Goal: Complete application form: Complete application form

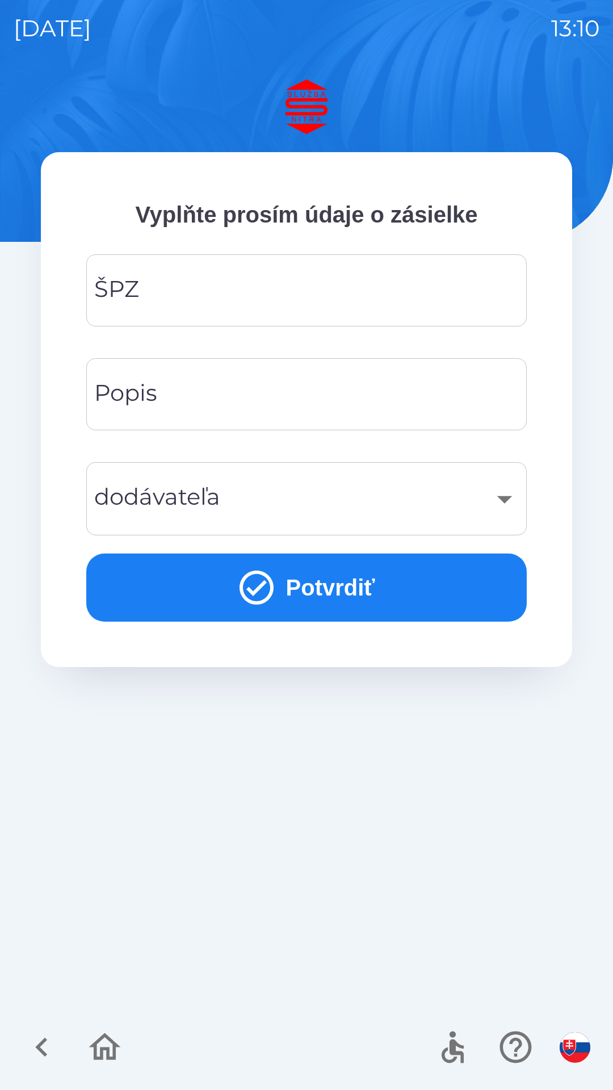
click at [217, 283] on input "ŠPZ" at bounding box center [306, 290] width 413 height 45
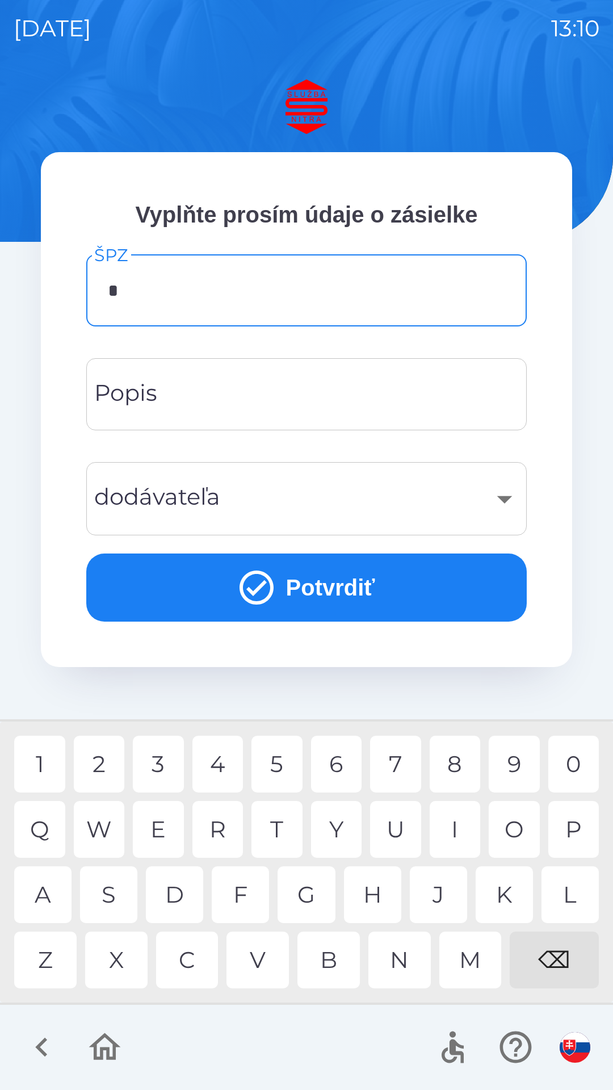
click at [48, 895] on div "A" at bounding box center [42, 894] width 57 height 57
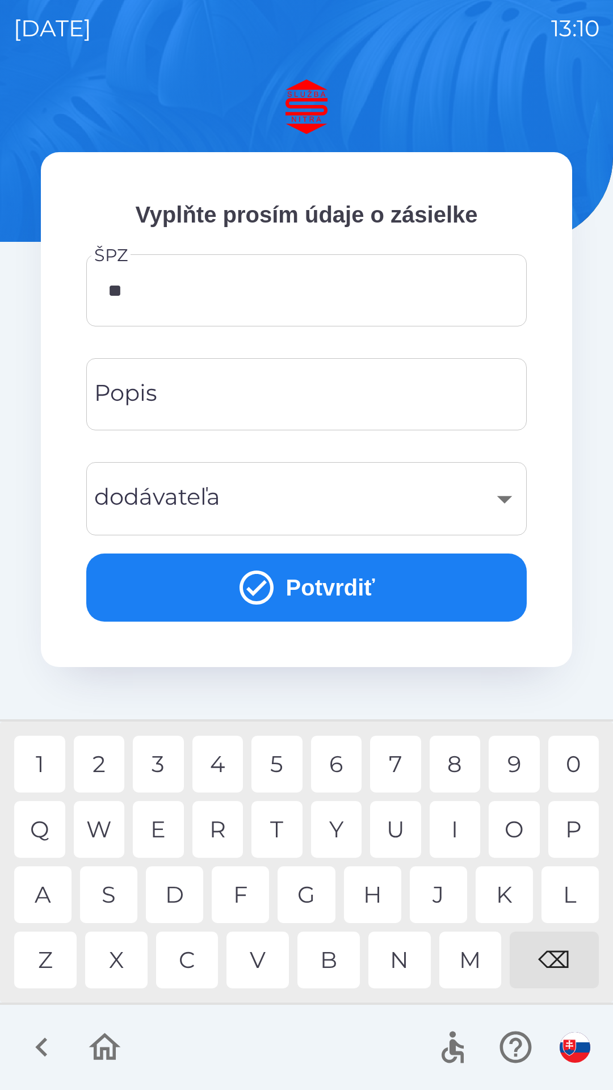
click at [47, 902] on div "A" at bounding box center [42, 894] width 57 height 57
click at [401, 763] on div "7" at bounding box center [395, 764] width 51 height 57
click at [287, 768] on div "5" at bounding box center [277, 764] width 51 height 57
click at [222, 767] on div "4" at bounding box center [217, 764] width 51 height 57
type input "*******"
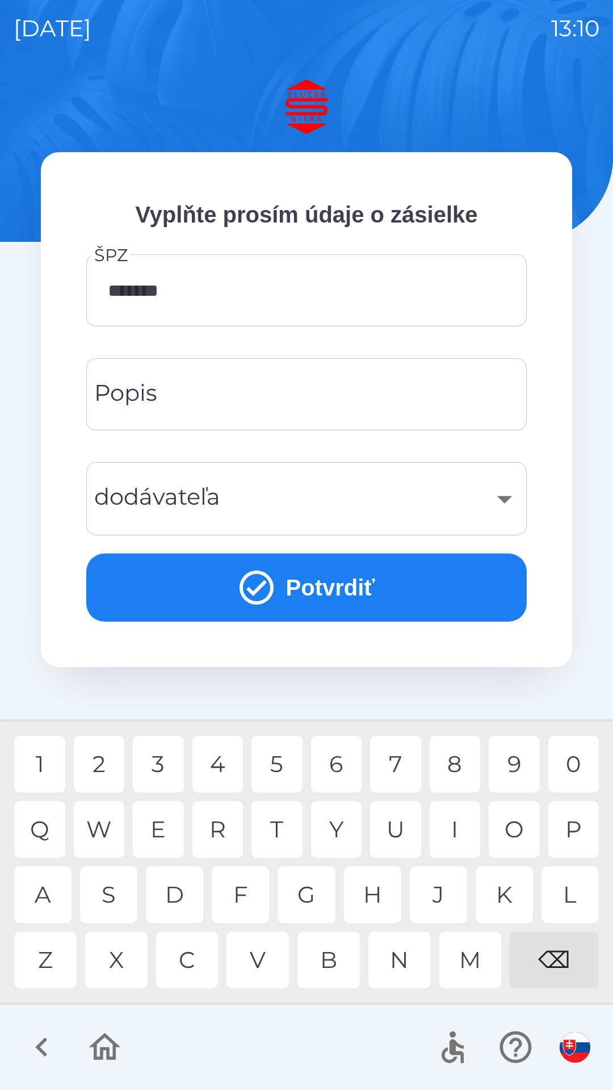
click at [48, 960] on div "Z" at bounding box center [45, 960] width 62 height 57
click at [228, 401] on input "Popis" at bounding box center [306, 394] width 413 height 45
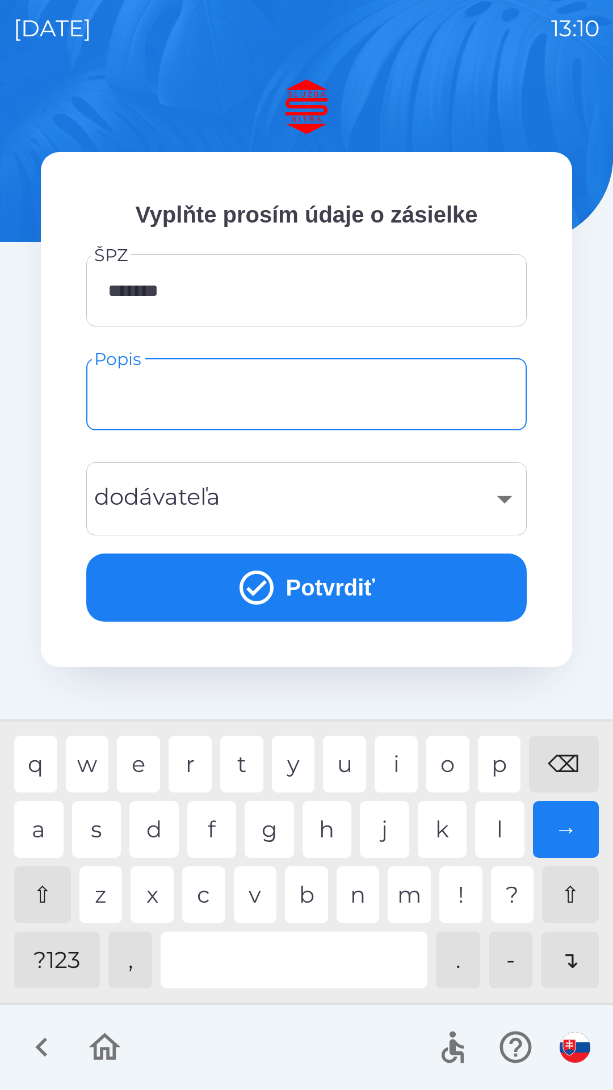
click at [255, 497] on div "​" at bounding box center [306, 499] width 413 height 46
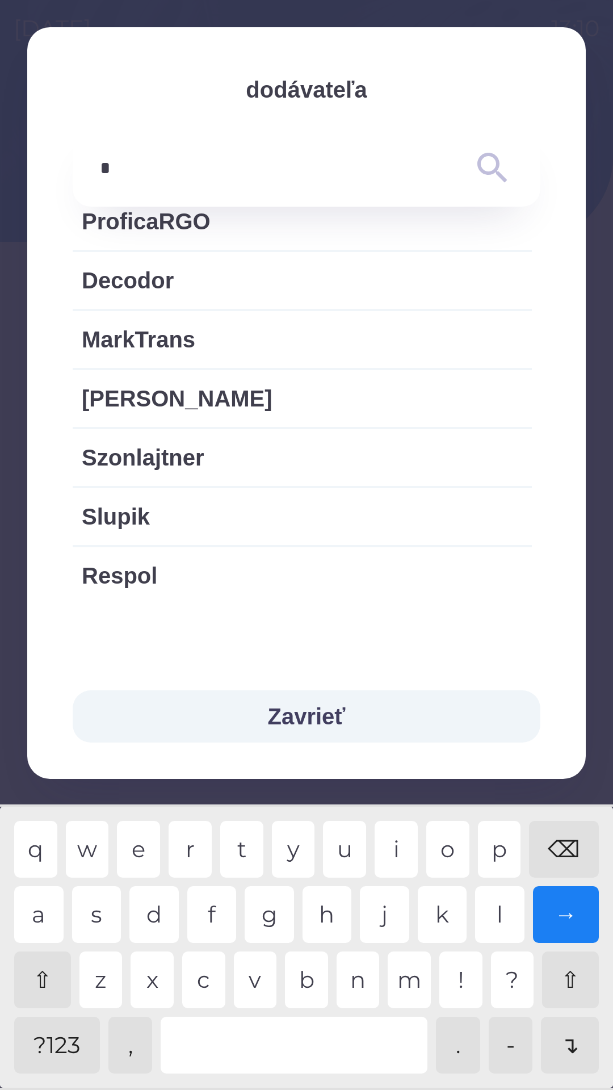
scroll to position [277, 0]
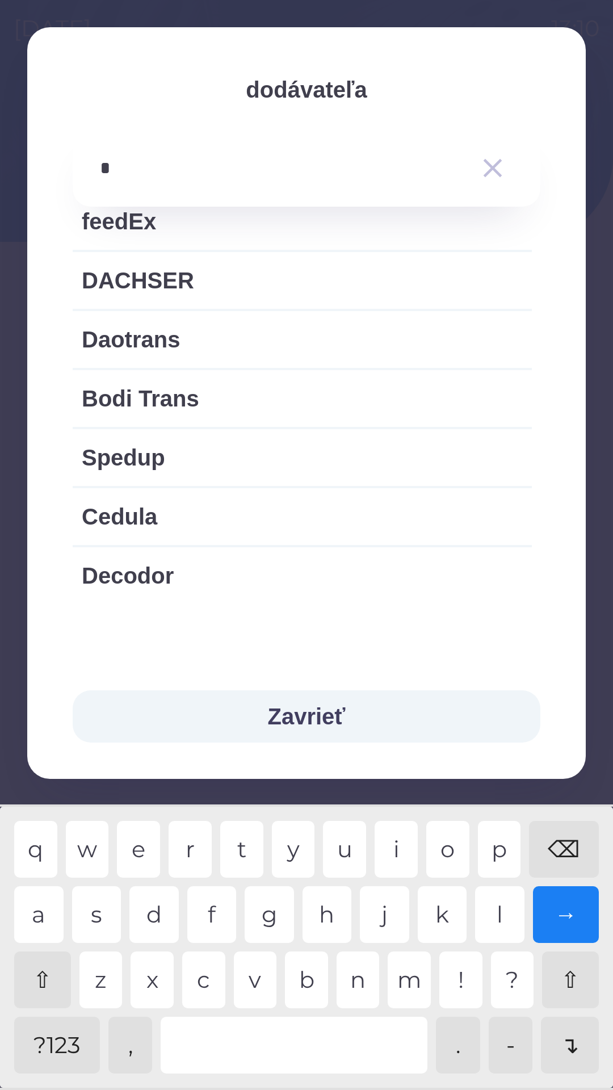
type input "**"
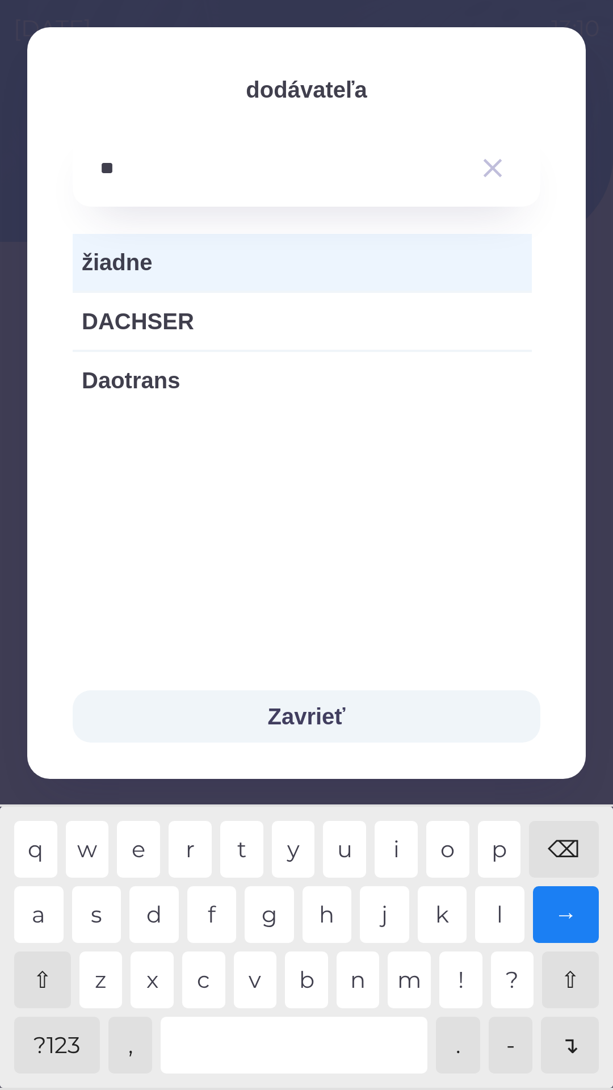
click at [47, 912] on div "a" at bounding box center [38, 914] width 49 height 57
click at [488, 175] on icon "button" at bounding box center [493, 168] width 32 height 32
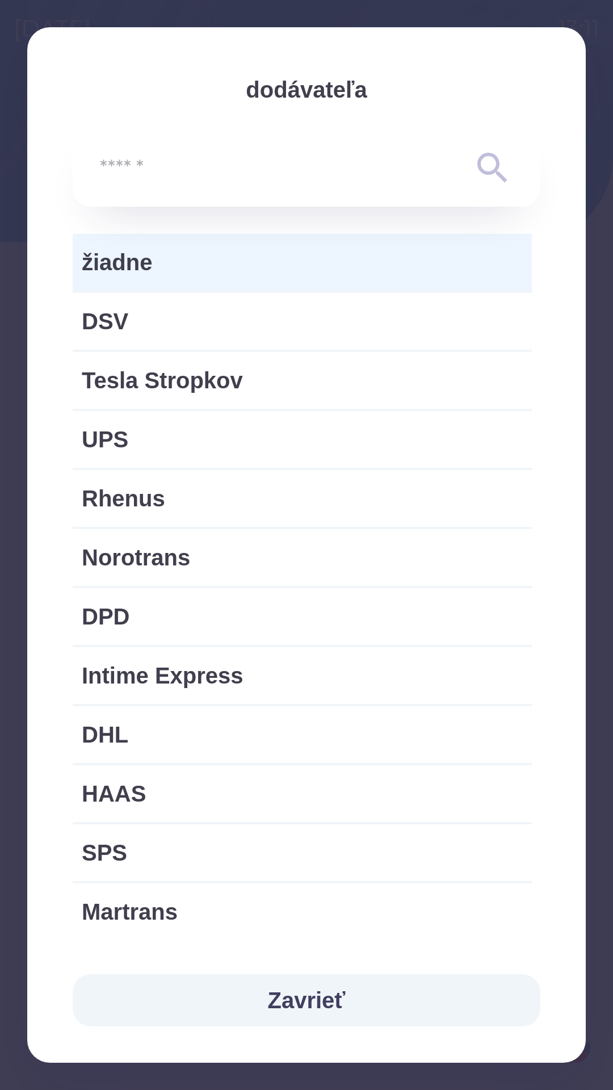
click at [221, 178] on input "text" at bounding box center [284, 168] width 368 height 31
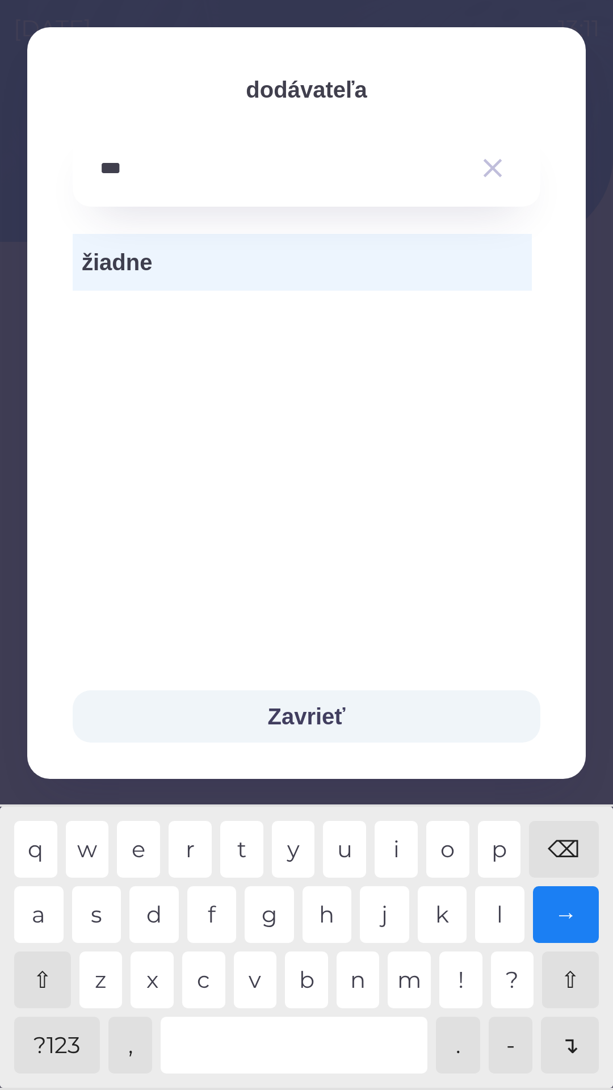
type input "****"
click at [149, 852] on div "e" at bounding box center [138, 849] width 43 height 57
click at [493, 161] on icon "button" at bounding box center [493, 168] width 32 height 32
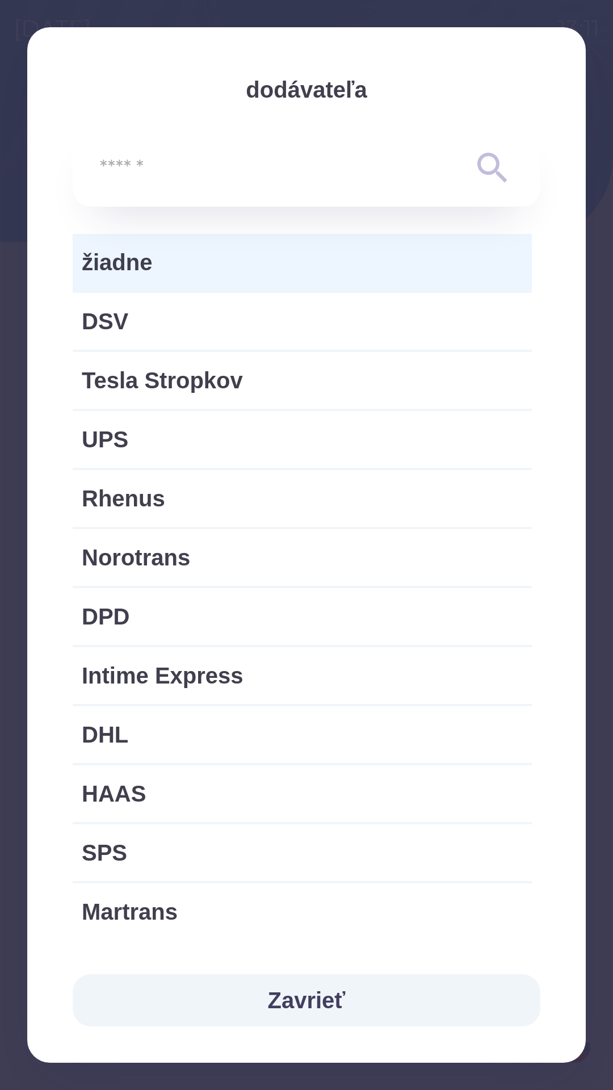
click at [178, 267] on span "žiadne" at bounding box center [302, 262] width 441 height 34
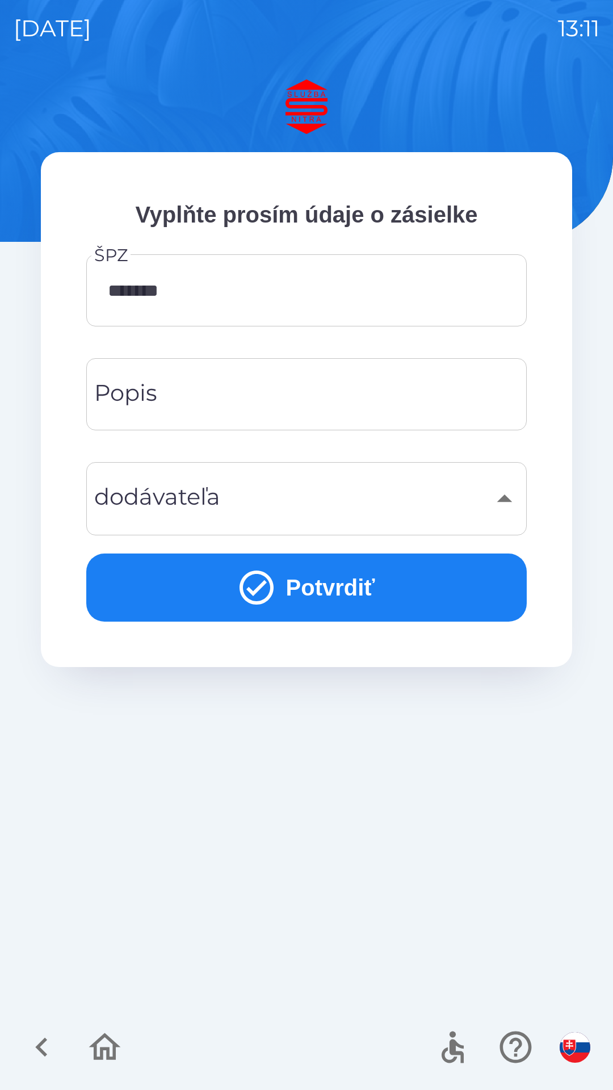
click at [300, 593] on button "Potvrdiť" at bounding box center [306, 588] width 441 height 68
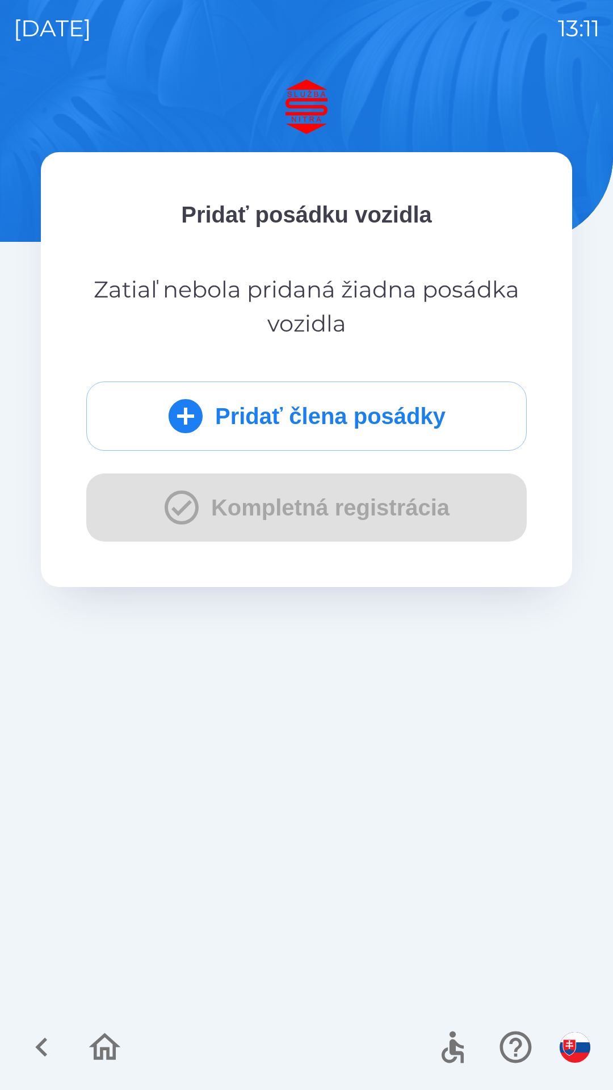
click at [315, 414] on button "Pridať člena posádky" at bounding box center [306, 416] width 441 height 69
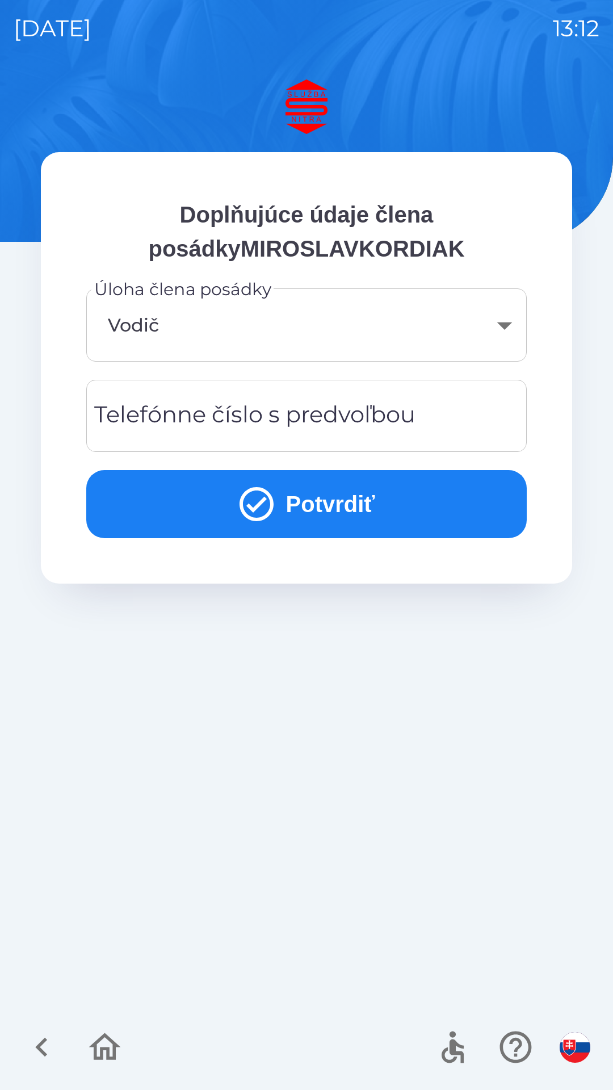
click at [217, 346] on body "[DATE] 13:12 Doplňujúce údaje člena posádkyMIROSLAVKORDIAK Úloha člena posádky …" at bounding box center [306, 545] width 613 height 1090
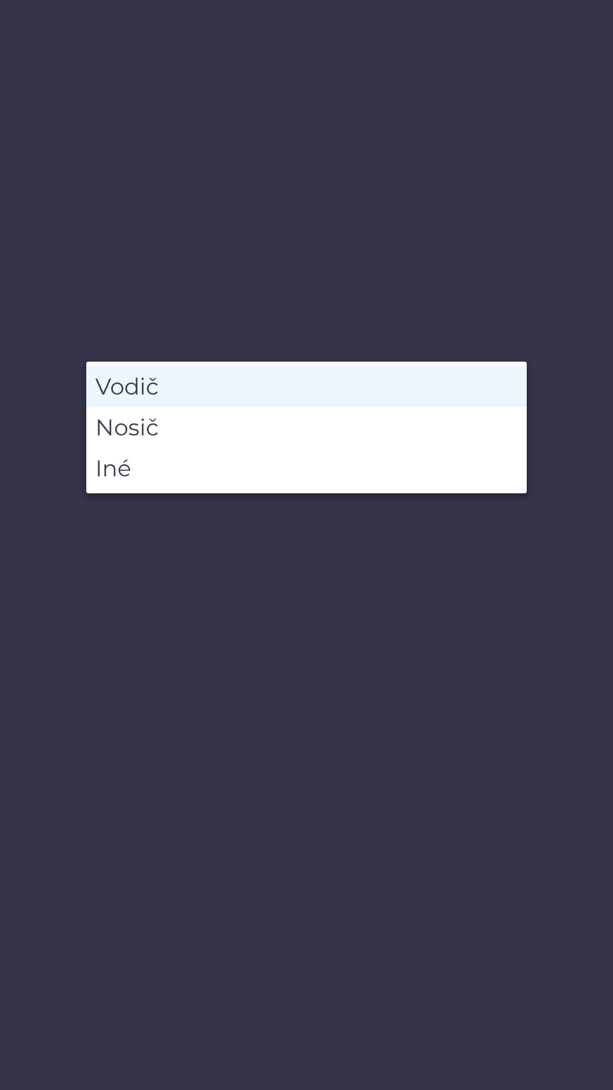
click at [201, 384] on li "Vodič" at bounding box center [306, 386] width 441 height 41
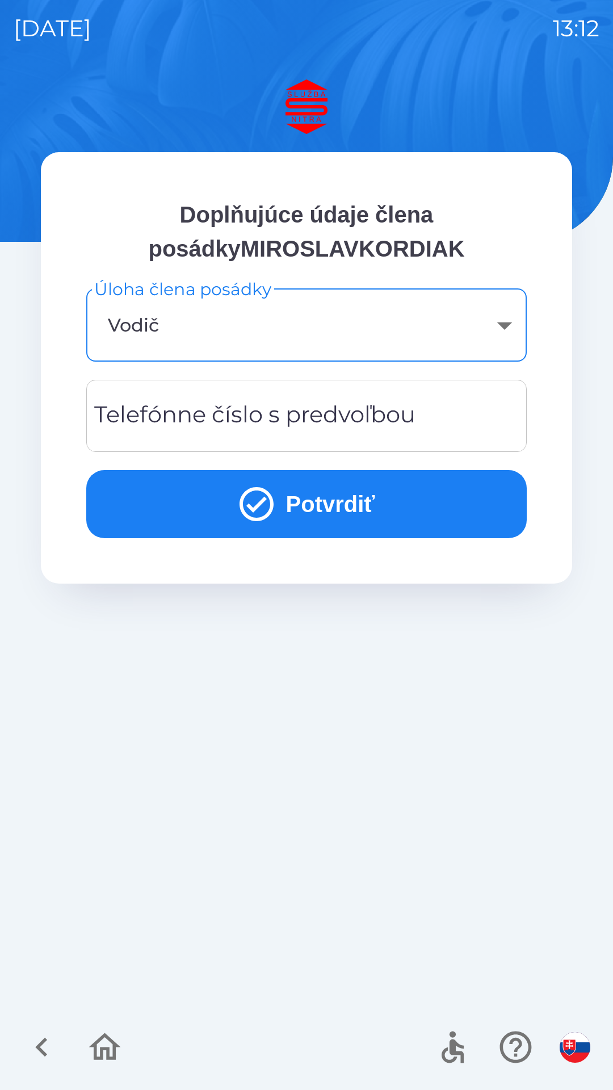
click at [237, 418] on div "Telefónne číslo s predvoľbou Telefónne číslo s predvoľbou" at bounding box center [306, 416] width 441 height 72
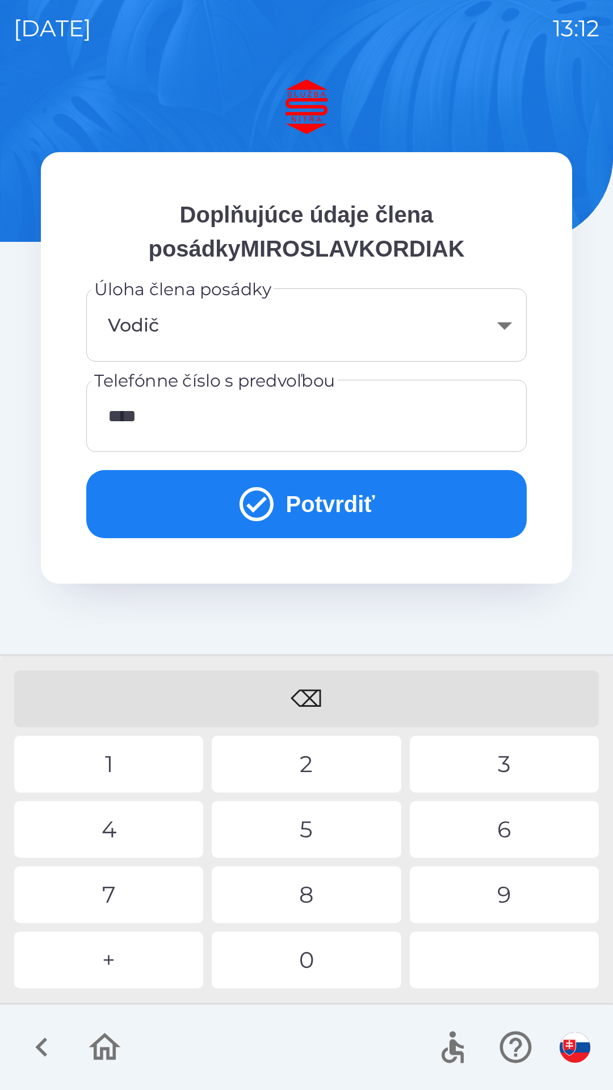
click at [321, 830] on div "5" at bounding box center [306, 829] width 189 height 57
click at [313, 839] on div "5" at bounding box center [306, 829] width 189 height 57
click at [311, 504] on button "Potvrdiť" at bounding box center [306, 504] width 441 height 68
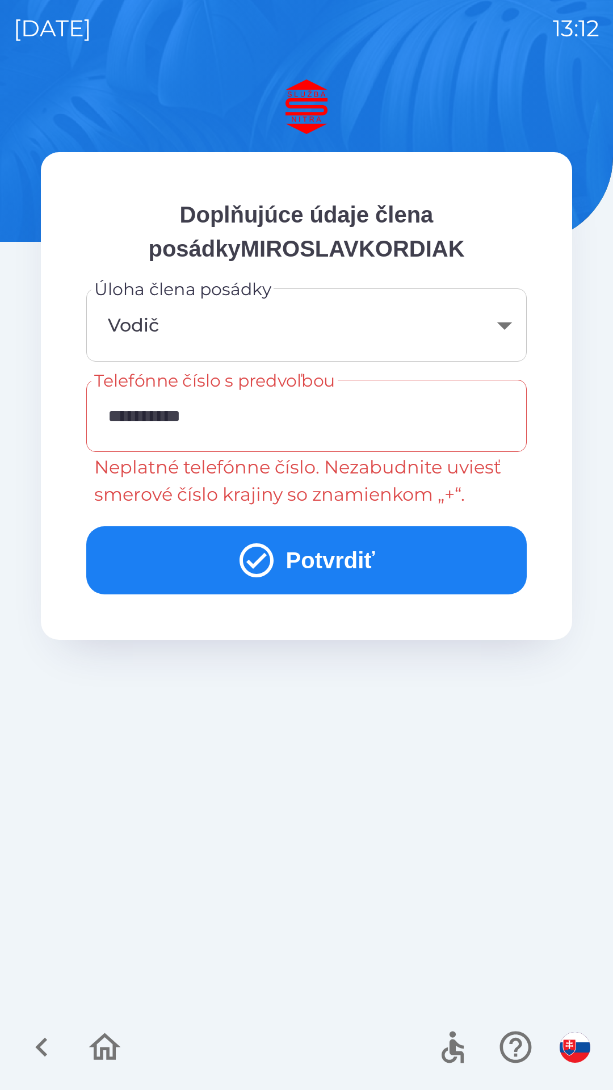
click at [262, 414] on input "**********" at bounding box center [306, 415] width 413 height 45
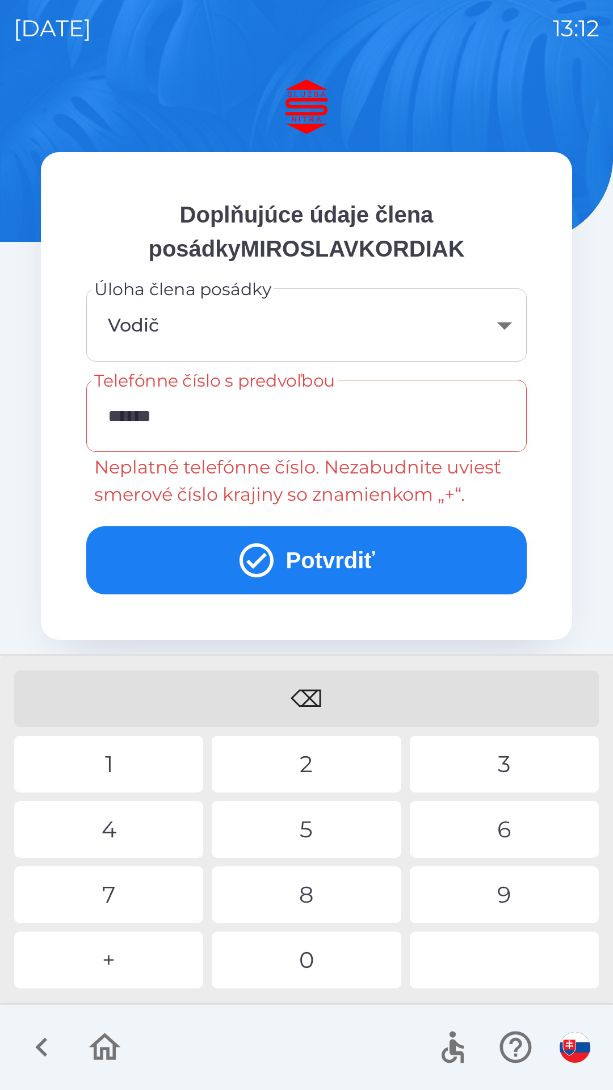
click at [309, 706] on div "⌫" at bounding box center [306, 698] width 585 height 57
click at [305, 705] on div "⌫" at bounding box center [306, 698] width 585 height 57
click at [306, 707] on div "⌫" at bounding box center [306, 698] width 585 height 57
type input "*"
click at [106, 959] on div "+" at bounding box center [108, 960] width 189 height 57
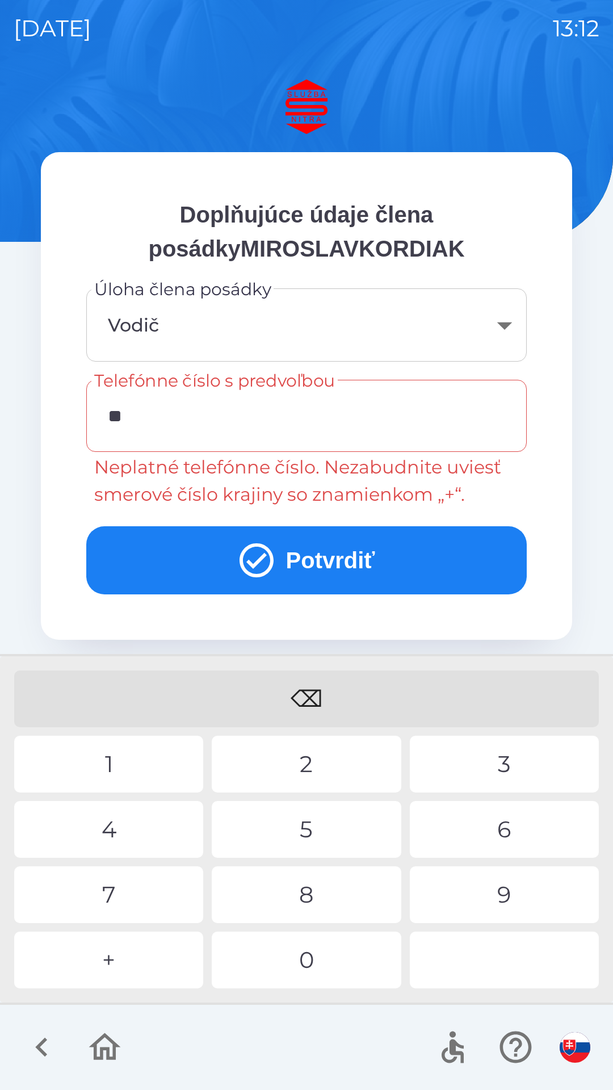
click at [132, 833] on div "4" at bounding box center [108, 829] width 189 height 57
click at [508, 893] on div "9" at bounding box center [504, 894] width 189 height 57
click at [507, 766] on div "3" at bounding box center [504, 764] width 189 height 57
click at [123, 756] on div "1" at bounding box center [108, 764] width 189 height 57
click at [105, 822] on div "4" at bounding box center [108, 829] width 189 height 57
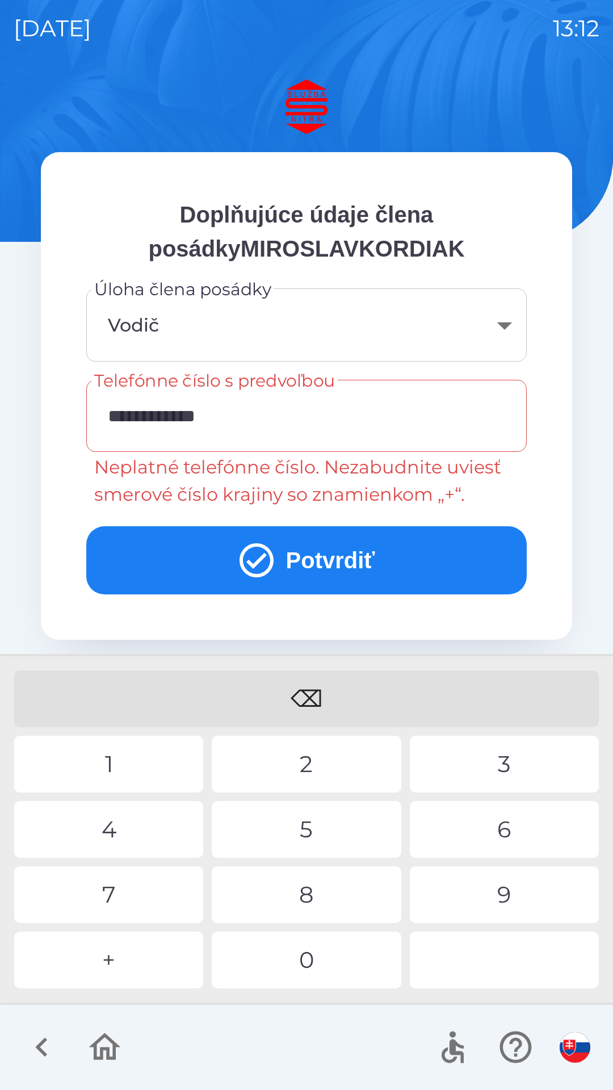
type input "**********"
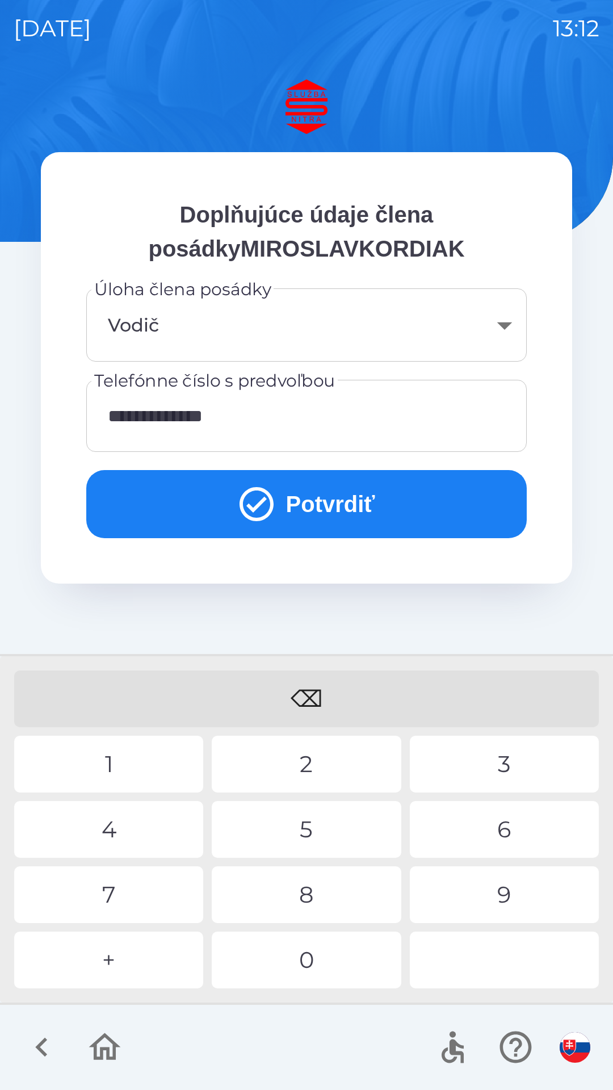
click at [508, 782] on div "3" at bounding box center [504, 764] width 189 height 57
click at [303, 509] on button "Potvrdiť" at bounding box center [306, 504] width 441 height 68
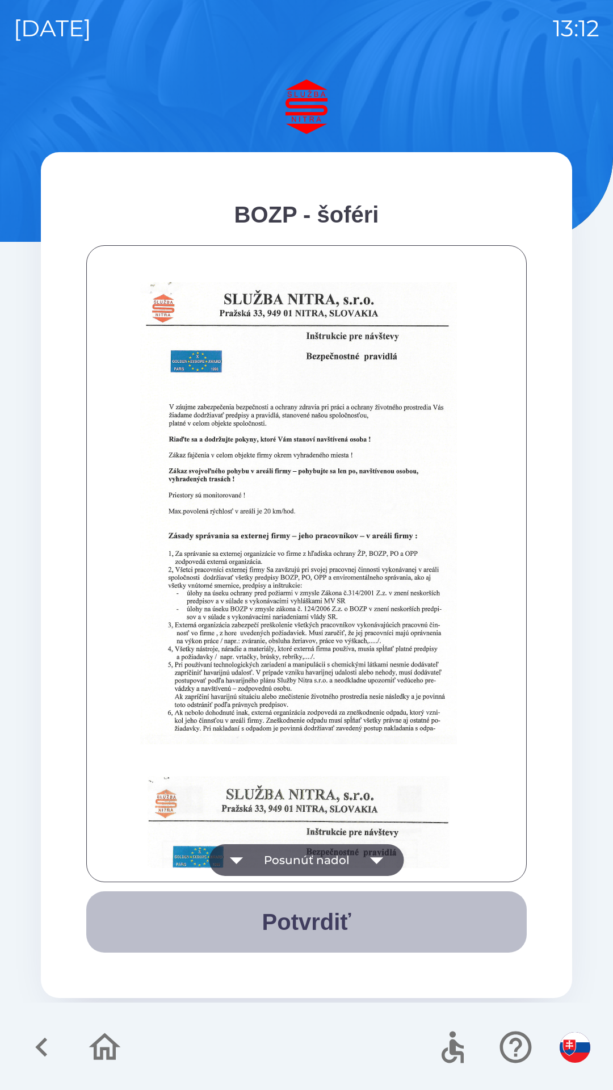
click at [301, 919] on button "Potvrdiť" at bounding box center [306, 921] width 441 height 61
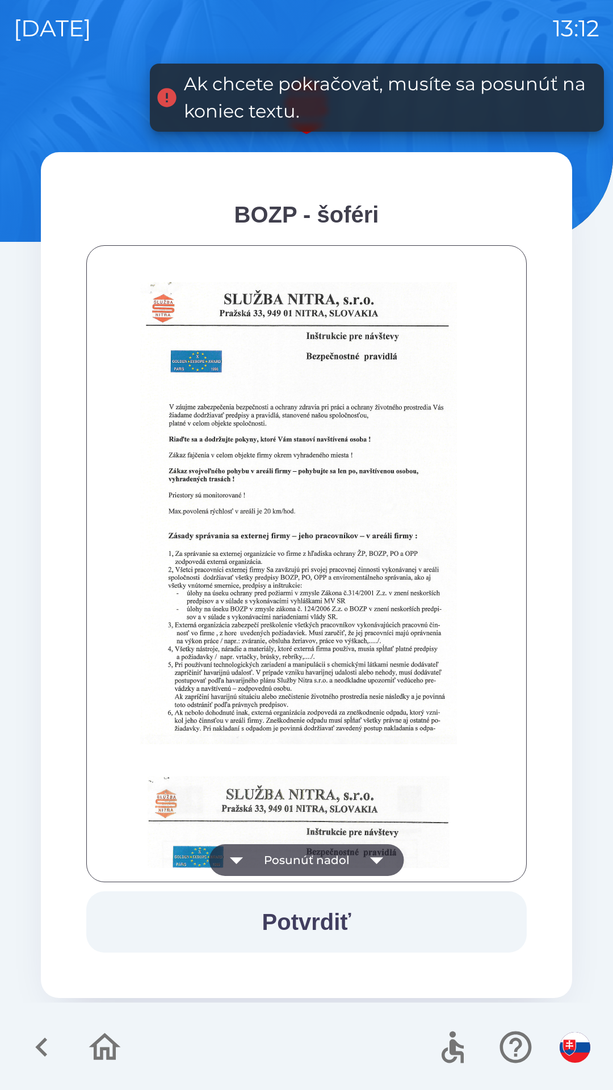
click at [386, 864] on icon "button" at bounding box center [377, 860] width 32 height 32
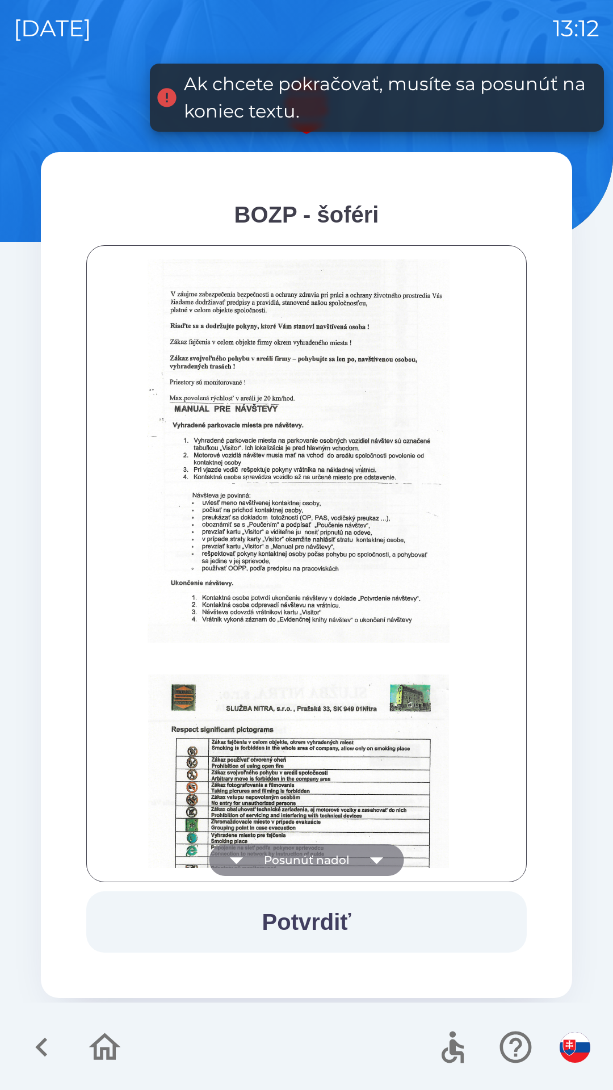
click at [379, 865] on icon "button" at bounding box center [377, 860] width 32 height 32
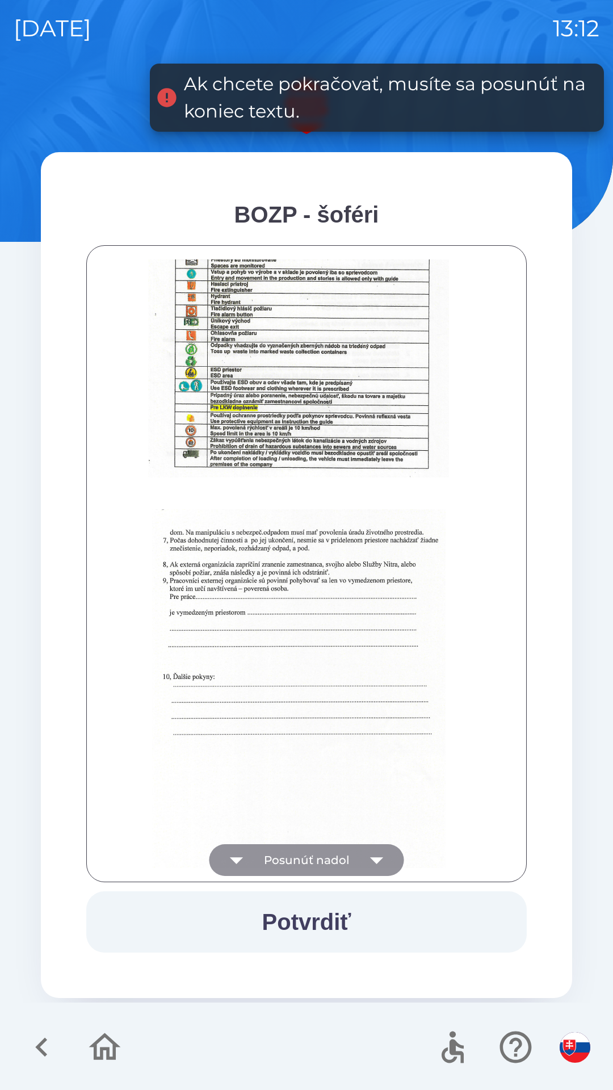
click at [376, 865] on icon "button" at bounding box center [377, 860] width 32 height 32
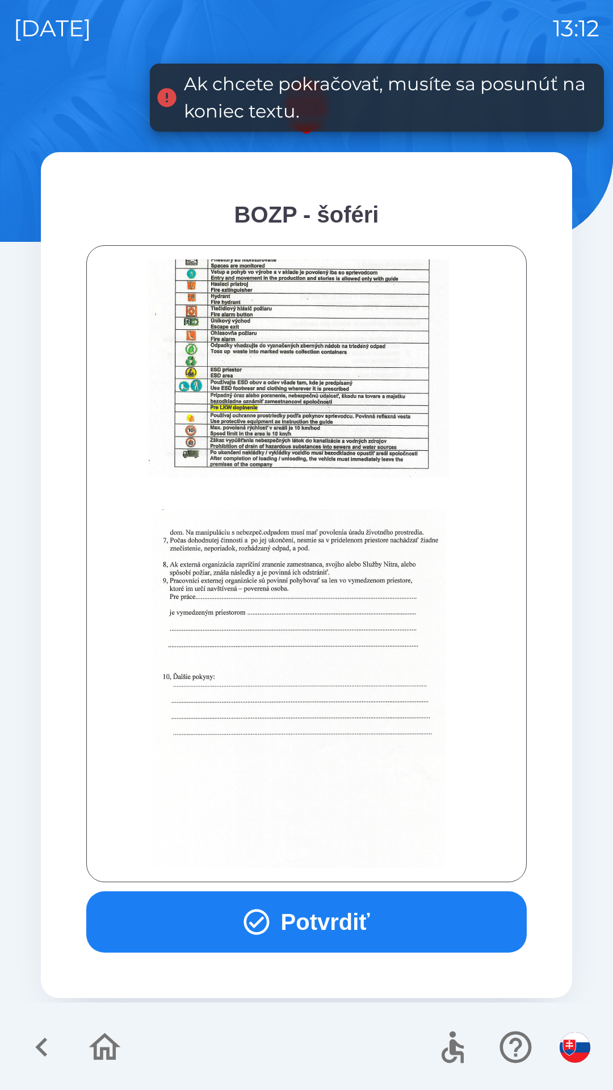
scroll to position [1272, 0]
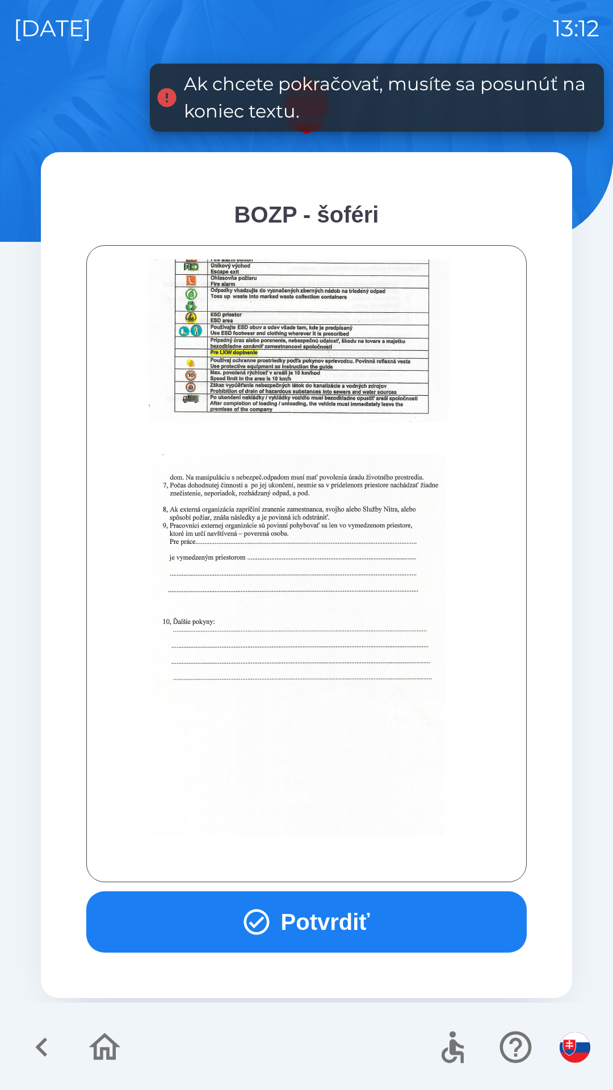
click at [380, 862] on div at bounding box center [306, 563] width 412 height 609
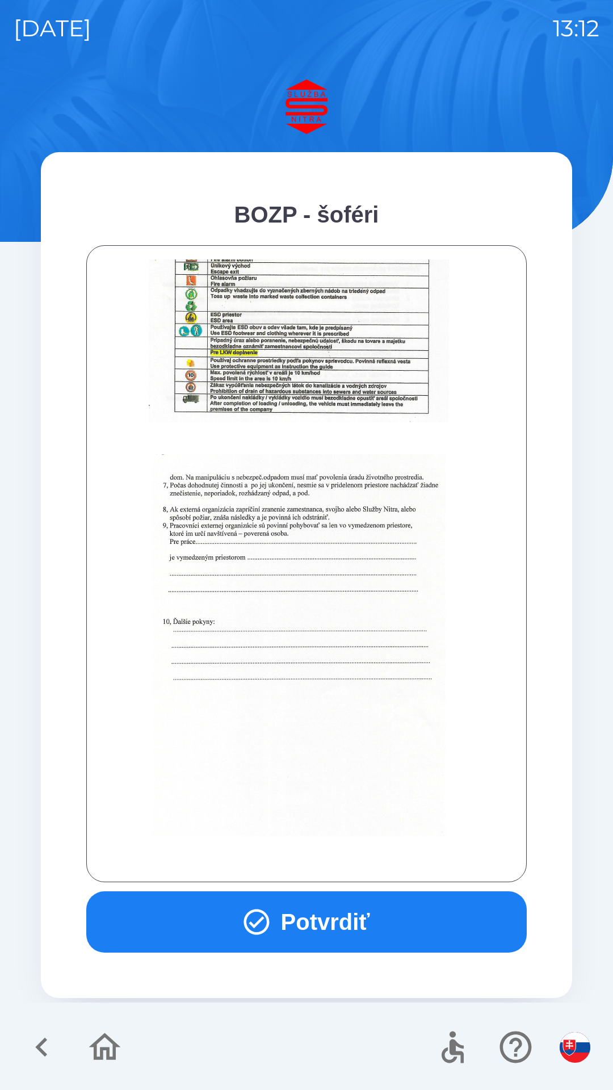
click at [341, 923] on button "Potvrdiť" at bounding box center [306, 921] width 441 height 61
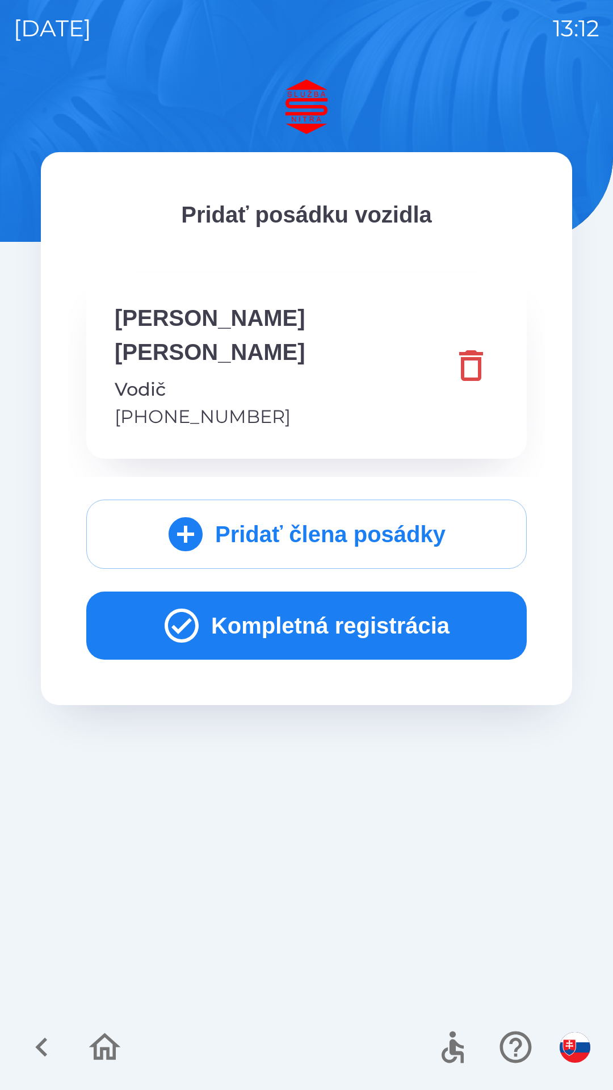
click at [312, 601] on button "Kompletná registrácia" at bounding box center [306, 626] width 441 height 68
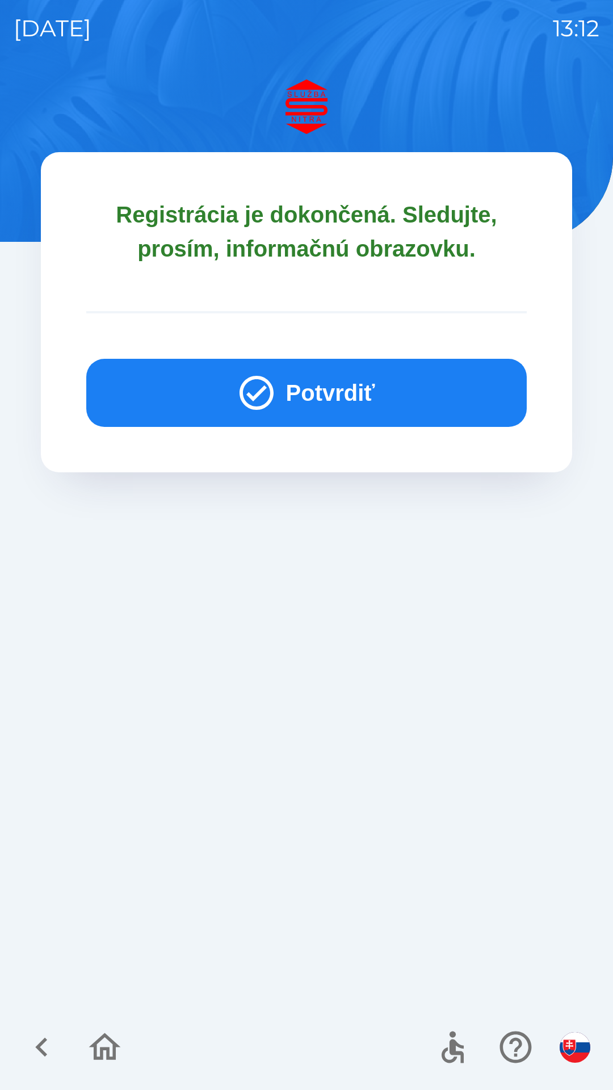
click at [345, 403] on button "Potvrdiť" at bounding box center [306, 393] width 441 height 68
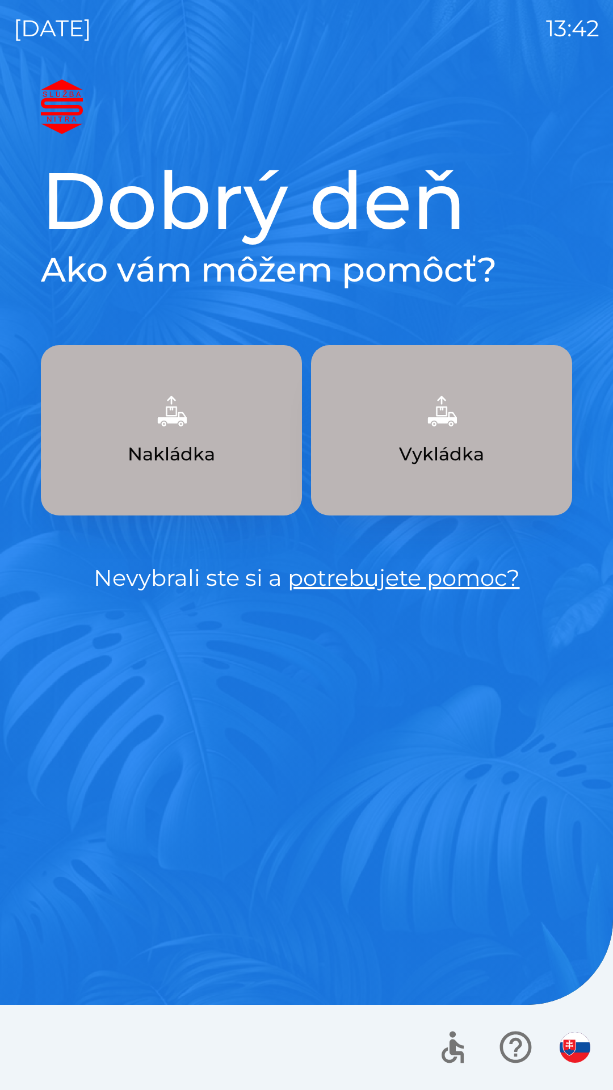
click at [196, 435] on img "button" at bounding box center [171, 411] width 50 height 50
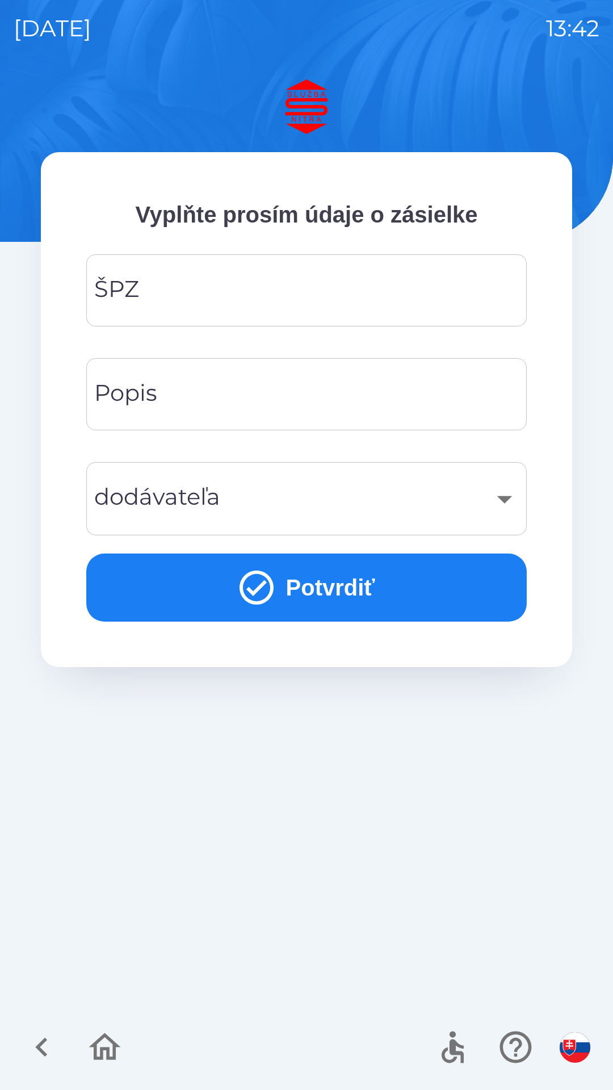
click at [249, 278] on input "ŠPZ" at bounding box center [306, 290] width 413 height 45
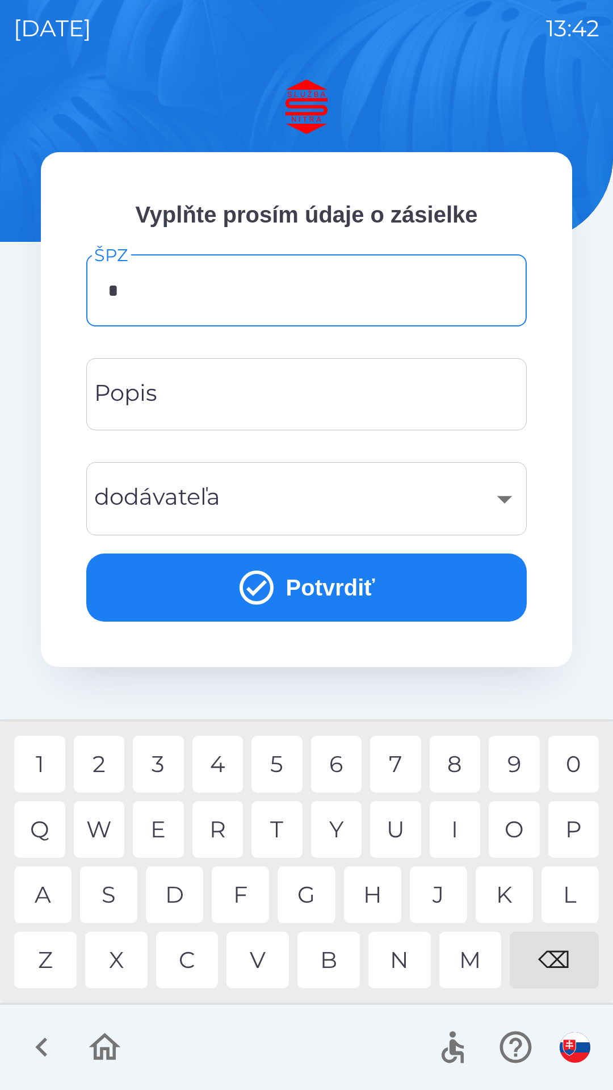
click at [468, 766] on div "8" at bounding box center [455, 764] width 51 height 57
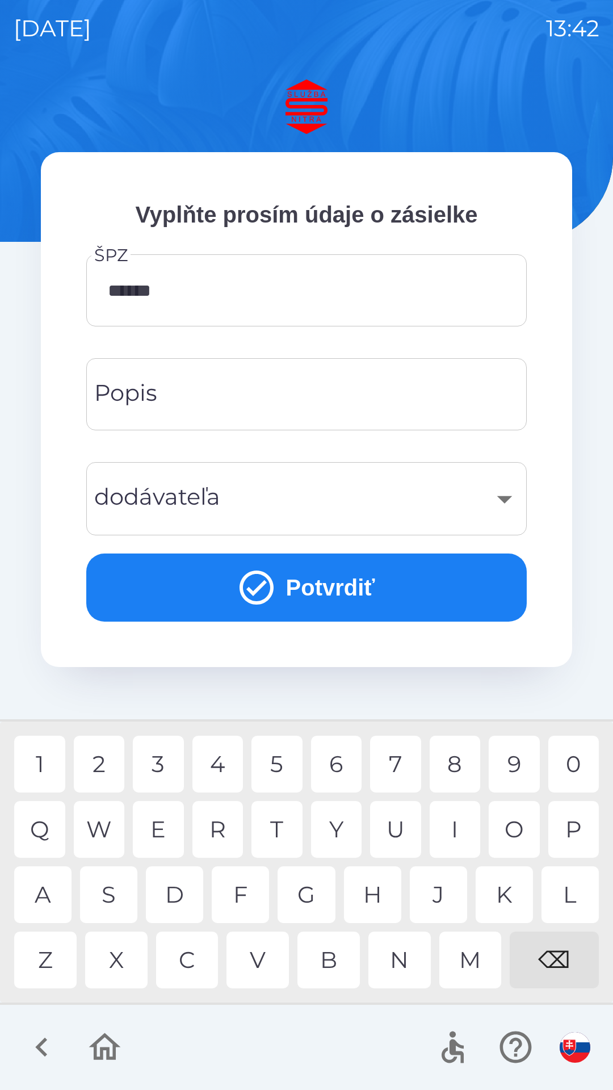
click at [104, 768] on div "2" at bounding box center [99, 764] width 51 height 57
type input "*******"
click at [114, 772] on div "2" at bounding box center [99, 764] width 51 height 57
click at [278, 402] on input "Popis" at bounding box center [306, 394] width 413 height 45
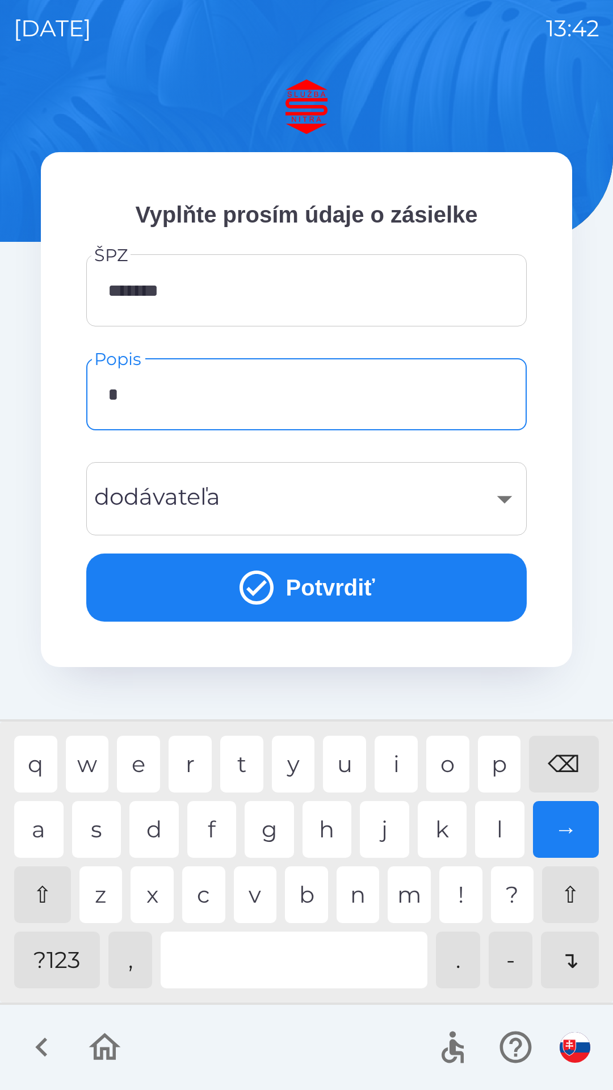
click at [369, 906] on div "n" at bounding box center [358, 894] width 43 height 57
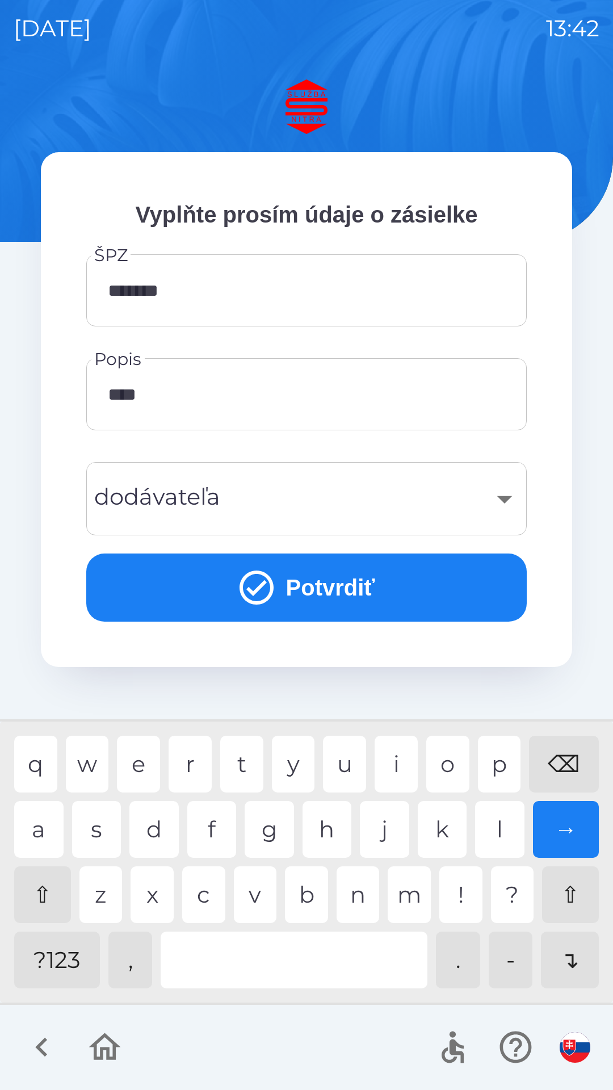
click at [499, 834] on div "l" at bounding box center [499, 829] width 49 height 57
type input "*"
click at [564, 758] on div "⌫" at bounding box center [564, 764] width 70 height 57
click at [275, 825] on div "g" at bounding box center [269, 829] width 49 height 57
click at [453, 755] on div "o" at bounding box center [447, 764] width 43 height 57
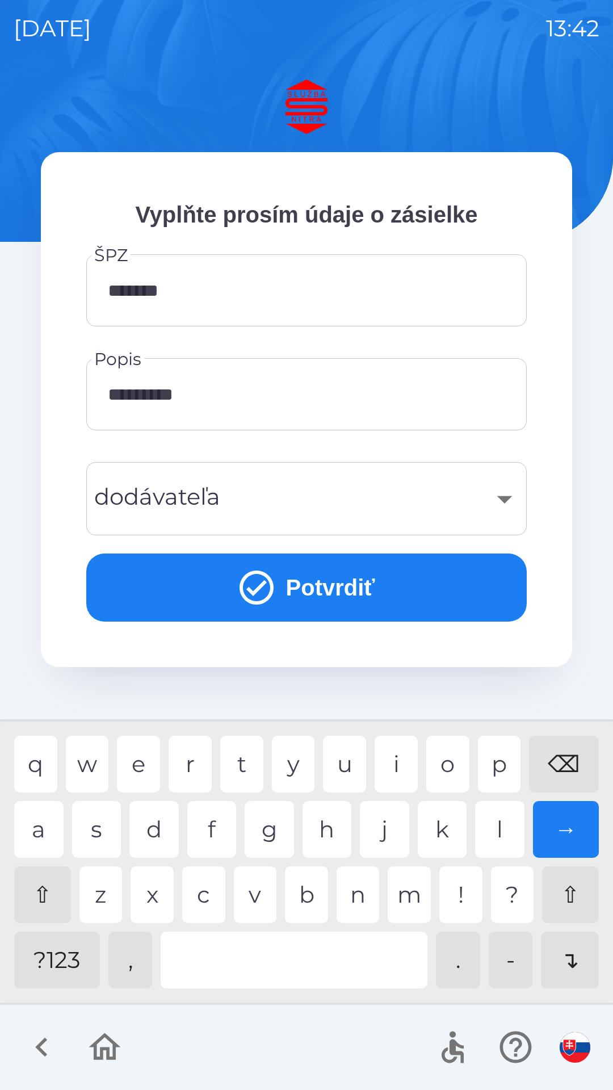
click at [248, 763] on div "t" at bounding box center [241, 764] width 43 height 57
click at [312, 968] on div at bounding box center [294, 960] width 267 height 57
click at [248, 761] on div "t" at bounding box center [241, 764] width 43 height 57
click at [333, 773] on div "u" at bounding box center [344, 764] width 43 height 57
click at [198, 757] on div "r" at bounding box center [190, 764] width 43 height 57
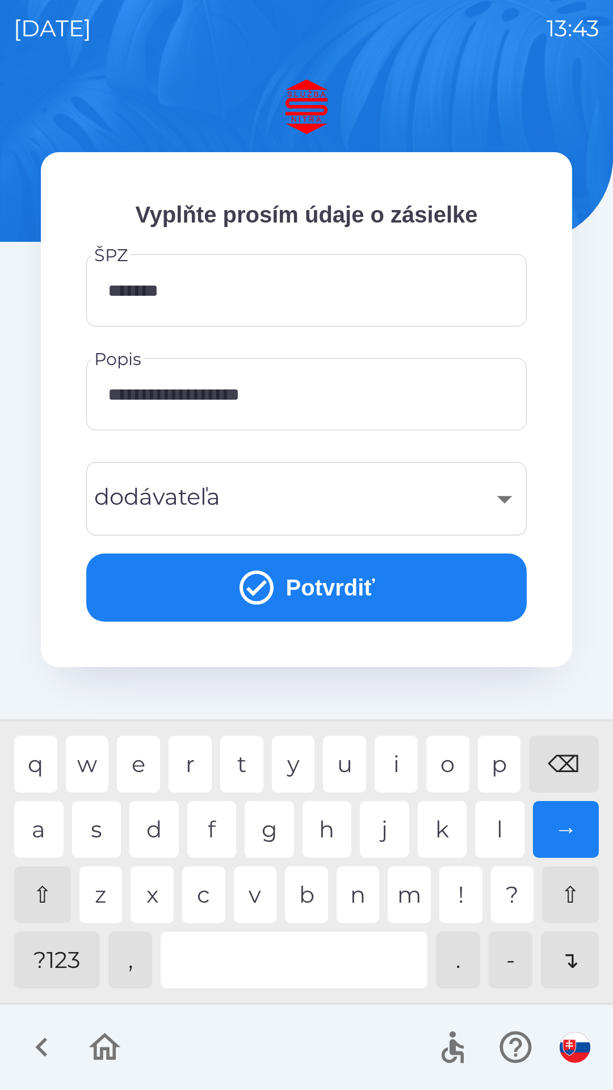
click at [364, 907] on div "n" at bounding box center [358, 894] width 43 height 57
click at [448, 771] on div "o" at bounding box center [447, 764] width 43 height 57
type input "**********"
click at [221, 502] on div "​" at bounding box center [306, 499] width 413 height 46
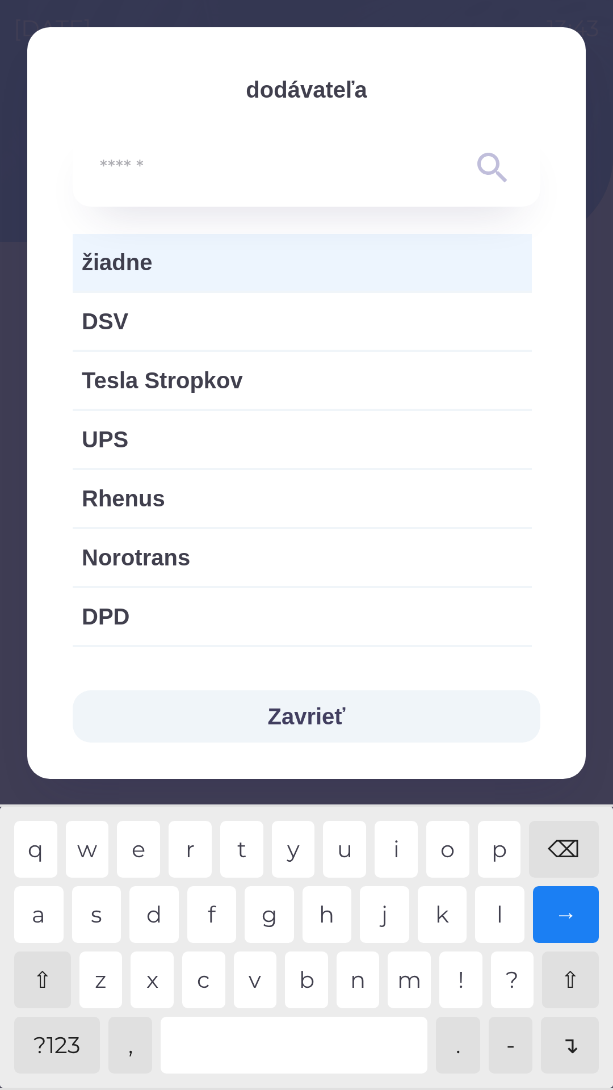
click at [326, 701] on button "Zavrieť" at bounding box center [307, 716] width 468 height 52
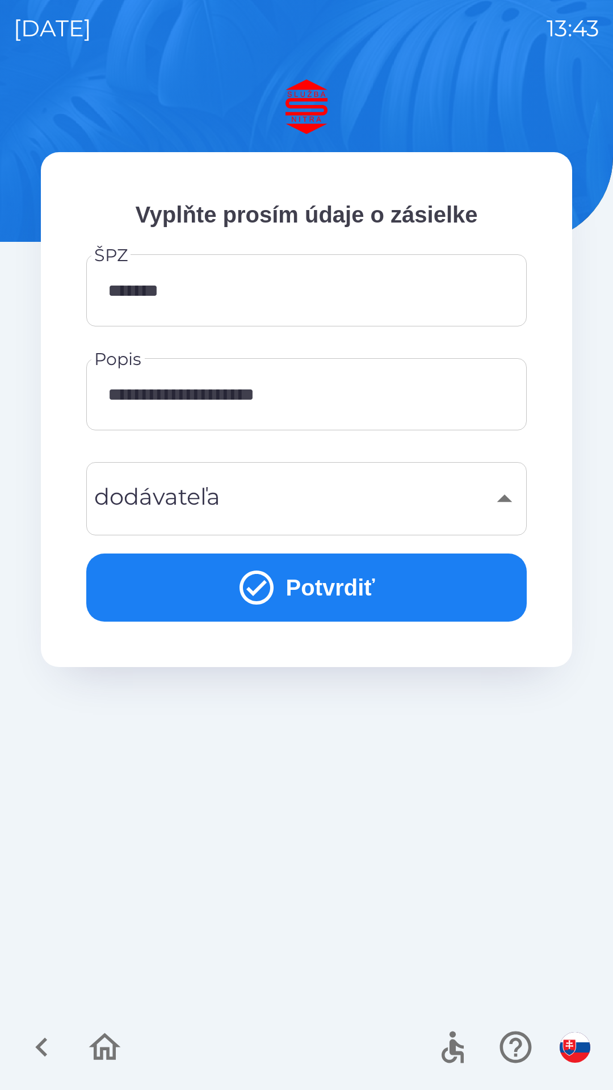
click at [341, 588] on button "Potvrdiť" at bounding box center [306, 588] width 441 height 68
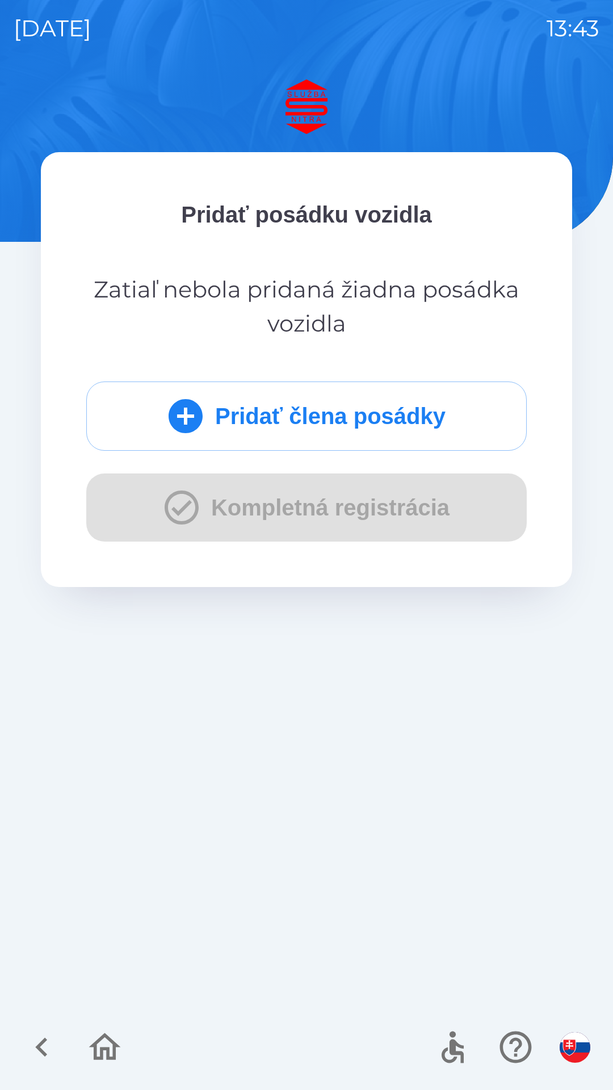
click at [286, 417] on button "Pridať člena posádky" at bounding box center [306, 416] width 441 height 69
